Goal: Information Seeking & Learning: Learn about a topic

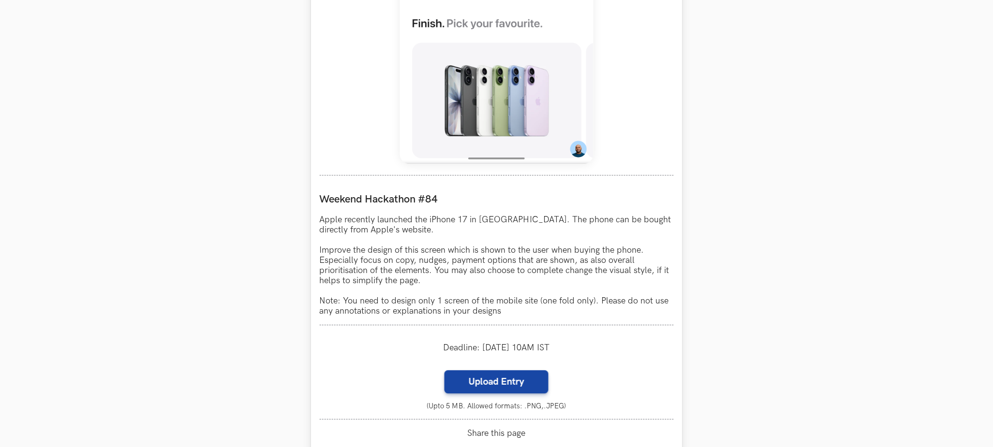
scroll to position [725, 0]
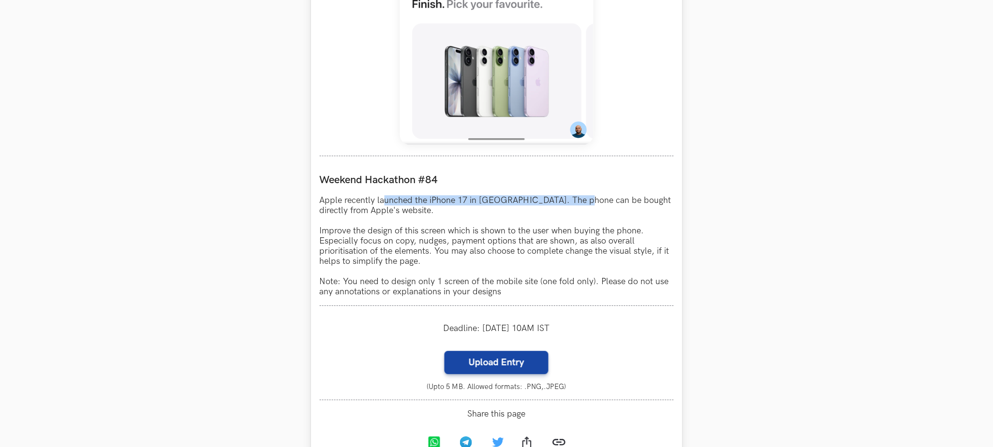
drag, startPoint x: 387, startPoint y: 199, endPoint x: 585, endPoint y: 202, distance: 198.2
click at [583, 202] on p "Apple recently launched the iPhone 17 in [GEOGRAPHIC_DATA]. The phone can be bo…" at bounding box center [497, 246] width 354 height 102
drag, startPoint x: 600, startPoint y: 199, endPoint x: 642, endPoint y: 200, distance: 42.1
click at [641, 200] on p "Apple recently launched the iPhone 17 in [GEOGRAPHIC_DATA]. The phone can be bo…" at bounding box center [497, 246] width 354 height 102
drag, startPoint x: 351, startPoint y: 207, endPoint x: 417, endPoint y: 208, distance: 65.8
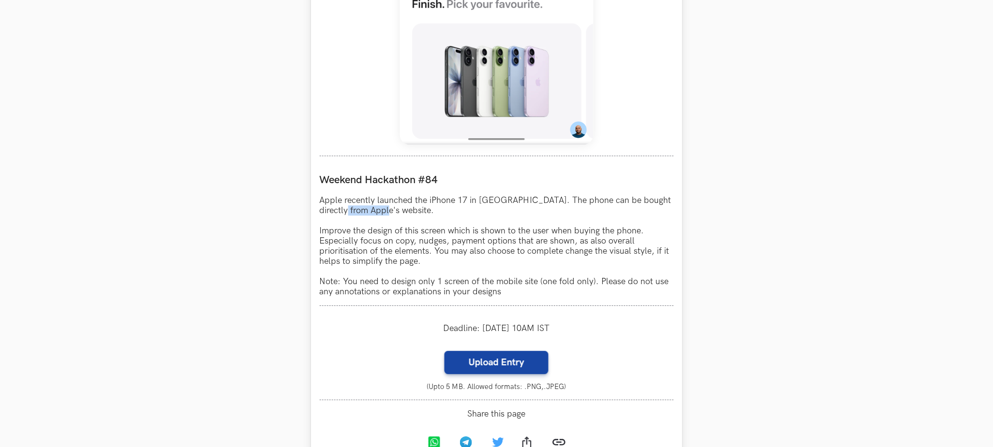
click at [416, 208] on p "Apple recently launched the iPhone 17 in [GEOGRAPHIC_DATA]. The phone can be bo…" at bounding box center [497, 246] width 354 height 102
drag, startPoint x: 324, startPoint y: 234, endPoint x: 448, endPoint y: 231, distance: 123.8
click at [438, 231] on p "Apple recently launched the iPhone 17 in [GEOGRAPHIC_DATA]. The phone can be bo…" at bounding box center [497, 246] width 354 height 102
drag, startPoint x: 457, startPoint y: 230, endPoint x: 579, endPoint y: 235, distance: 122.0
click at [533, 233] on p "Apple recently launched the iPhone 17 in [GEOGRAPHIC_DATA]. The phone can be bo…" at bounding box center [497, 246] width 354 height 102
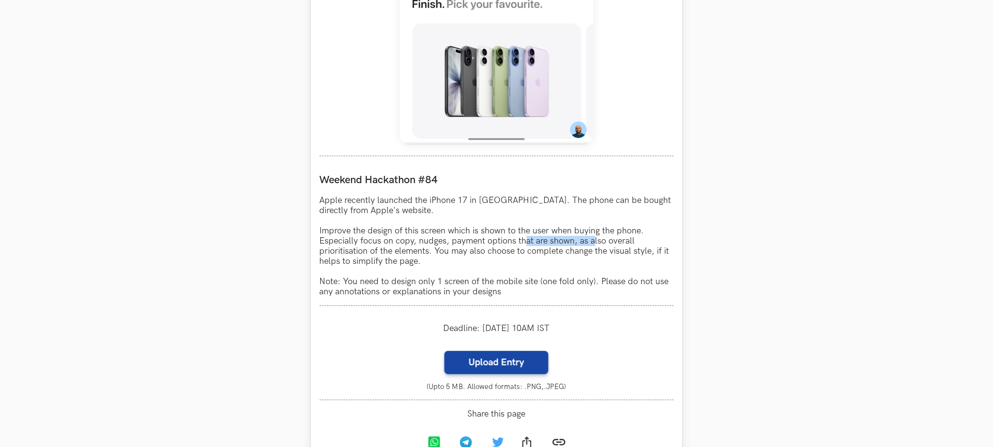
drag, startPoint x: 531, startPoint y: 241, endPoint x: 593, endPoint y: 240, distance: 62.4
click at [593, 240] on p "Apple recently launched the iPhone 17 in [GEOGRAPHIC_DATA]. The phone can be bo…" at bounding box center [497, 246] width 354 height 102
drag, startPoint x: 612, startPoint y: 240, endPoint x: 632, endPoint y: 241, distance: 20.3
click at [632, 241] on p "Apple recently launched the iPhone 17 in [GEOGRAPHIC_DATA]. The phone can be bo…" at bounding box center [497, 246] width 354 height 102
drag, startPoint x: 351, startPoint y: 253, endPoint x: 278, endPoint y: 248, distance: 73.7
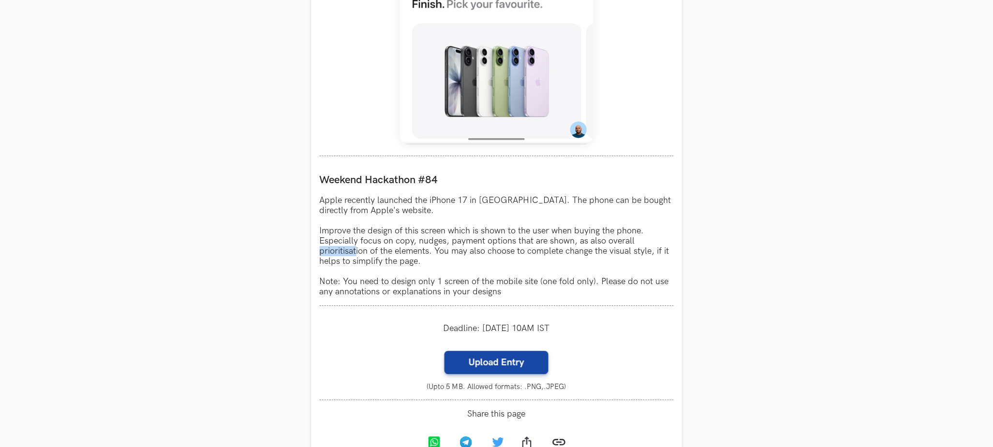
click at [281, 251] on section "Weekend Hackathons One screen, one product, one weekend Use your design chops t…" at bounding box center [496, 89] width 993 height 1560
drag, startPoint x: 378, startPoint y: 251, endPoint x: 371, endPoint y: 250, distance: 6.3
click at [374, 251] on p "Apple recently launched the iPhone 17 in [GEOGRAPHIC_DATA]. The phone can be bo…" at bounding box center [497, 246] width 354 height 102
click at [451, 252] on p "Apple recently launched the iPhone 17 in [GEOGRAPHIC_DATA]. The phone can be bo…" at bounding box center [497, 246] width 354 height 102
drag, startPoint x: 495, startPoint y: 254, endPoint x: 440, endPoint y: 249, distance: 54.4
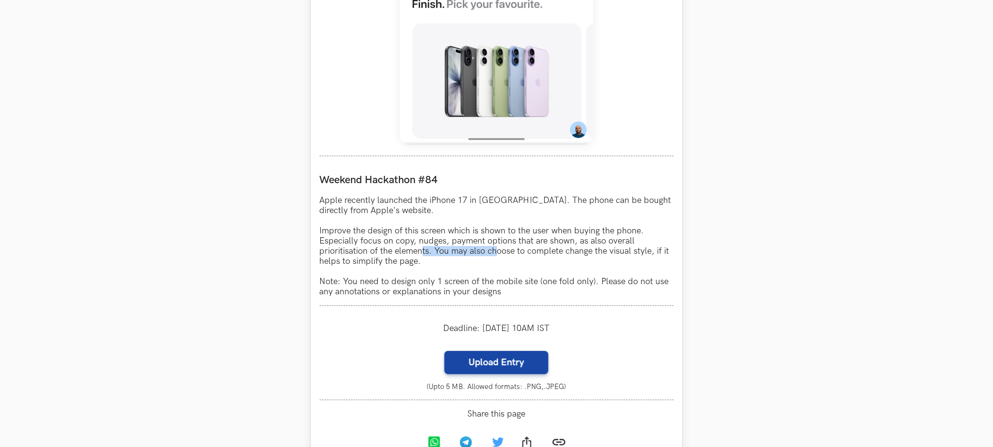
click at [418, 252] on p "Apple recently launched the iPhone 17 in [GEOGRAPHIC_DATA]. The phone can be bo…" at bounding box center [497, 246] width 354 height 102
drag, startPoint x: 534, startPoint y: 253, endPoint x: 502, endPoint y: 252, distance: 31.9
click at [502, 253] on p "Apple recently launched the iPhone 17 in [GEOGRAPHIC_DATA]. The phone can be bo…" at bounding box center [497, 246] width 354 height 102
drag, startPoint x: 567, startPoint y: 252, endPoint x: 501, endPoint y: 254, distance: 65.3
click at [510, 254] on p "Apple recently launched the iPhone 17 in [GEOGRAPHIC_DATA]. The phone can be bo…" at bounding box center [497, 246] width 354 height 102
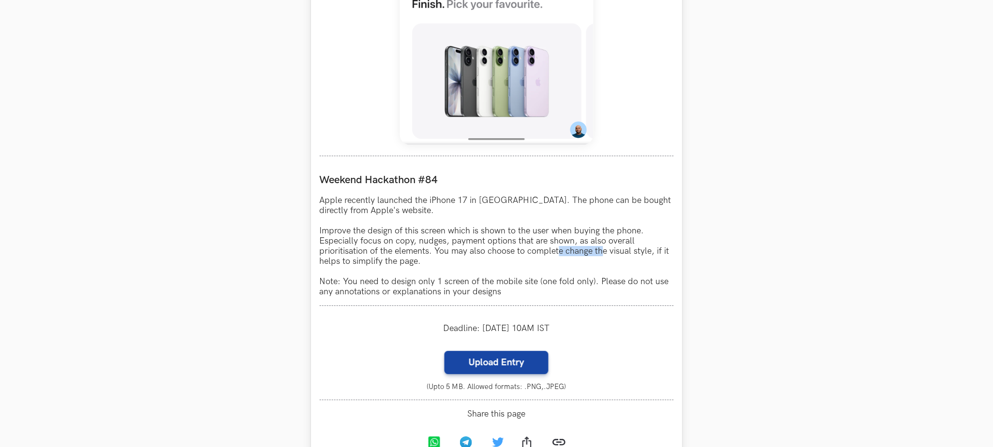
drag, startPoint x: 604, startPoint y: 252, endPoint x: 570, endPoint y: 251, distance: 34.3
click at [541, 252] on p "Apple recently launched the iPhone 17 in [GEOGRAPHIC_DATA]. The phone can be bo…" at bounding box center [497, 246] width 354 height 102
drag, startPoint x: 641, startPoint y: 254, endPoint x: 584, endPoint y: 256, distance: 57.1
click at [600, 256] on p "Apple recently launched the iPhone 17 in [GEOGRAPHIC_DATA]. The phone can be bo…" at bounding box center [497, 246] width 354 height 102
drag, startPoint x: 661, startPoint y: 254, endPoint x: 526, endPoint y: 259, distance: 135.4
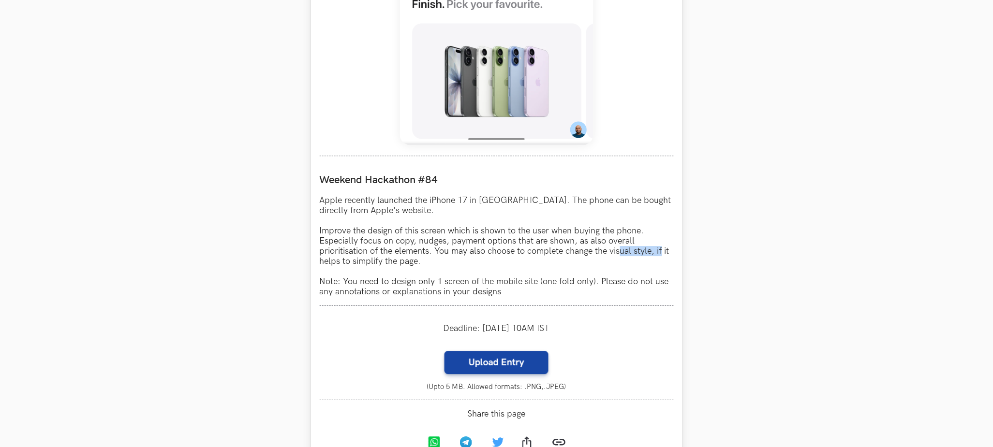
click at [597, 257] on p "Apple recently launched the iPhone 17 in [GEOGRAPHIC_DATA]. The phone can be bo…" at bounding box center [497, 246] width 354 height 102
click at [363, 259] on p "Apple recently launched the iPhone 17 in [GEOGRAPHIC_DATA]. The phone can be bo…" at bounding box center [497, 246] width 354 height 102
drag, startPoint x: 323, startPoint y: 292, endPoint x: 331, endPoint y: 291, distance: 7.8
click at [330, 291] on p "Apple recently launched the iPhone 17 in [GEOGRAPHIC_DATA]. The phone can be bo…" at bounding box center [497, 246] width 354 height 102
drag, startPoint x: 357, startPoint y: 288, endPoint x: 437, endPoint y: 291, distance: 79.8
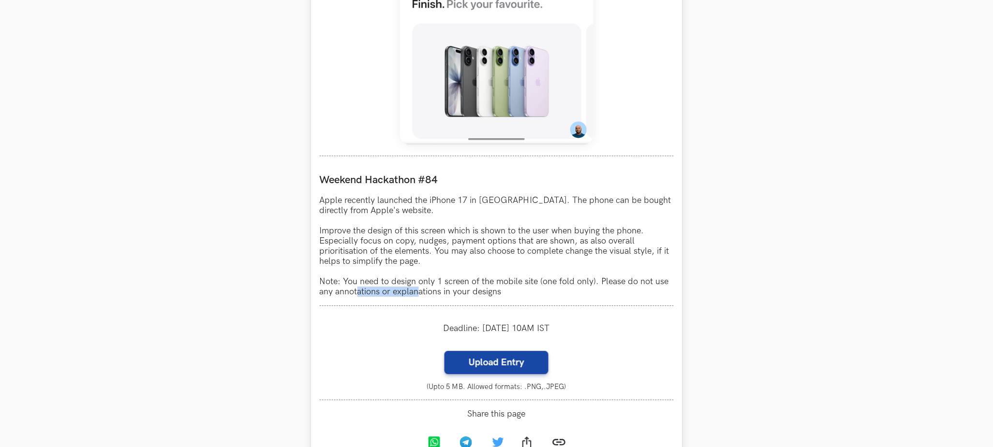
click at [426, 290] on p "Apple recently launched the iPhone 17 in [GEOGRAPHIC_DATA]. The phone can be bo…" at bounding box center [497, 246] width 354 height 102
drag, startPoint x: 437, startPoint y: 286, endPoint x: 466, endPoint y: 281, distance: 29.4
click at [466, 281] on p "Apple recently launched the iPhone 17 in [GEOGRAPHIC_DATA]. The phone can be bo…" at bounding box center [497, 246] width 354 height 102
click at [517, 278] on p "Apple recently launched the iPhone 17 in [GEOGRAPHIC_DATA]. The phone can be bo…" at bounding box center [497, 246] width 354 height 102
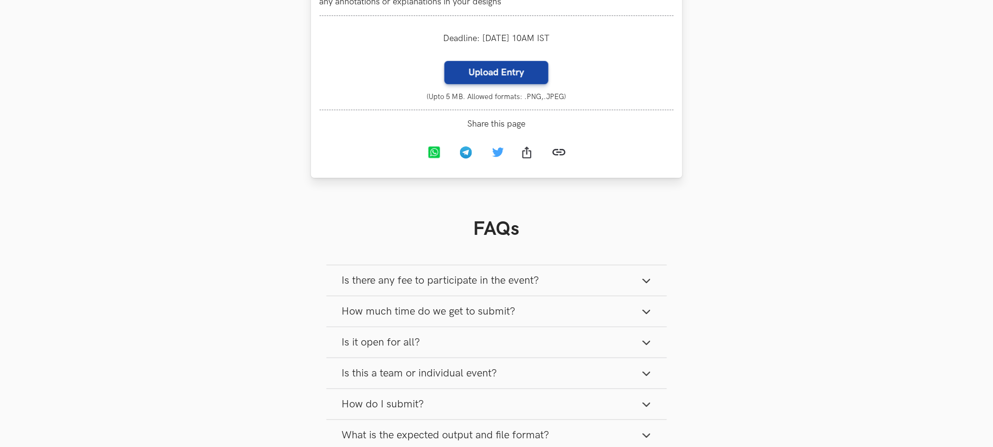
scroll to position [1305, 0]
